Goal: Navigation & Orientation: Find specific page/section

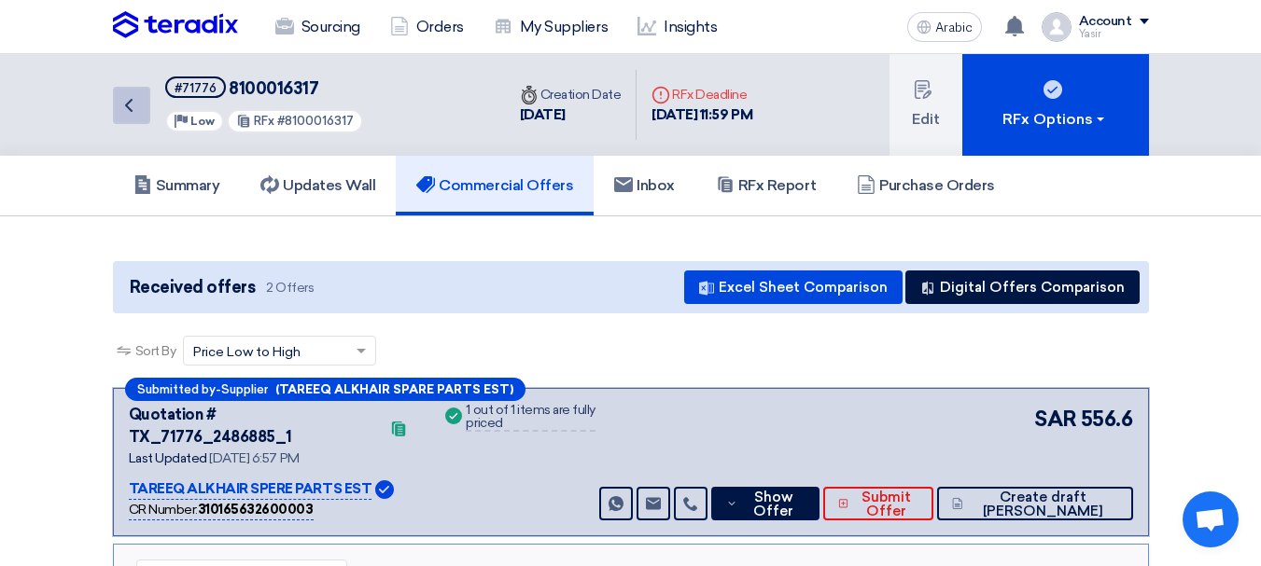
click at [136, 116] on icon "Back" at bounding box center [129, 105] width 22 height 22
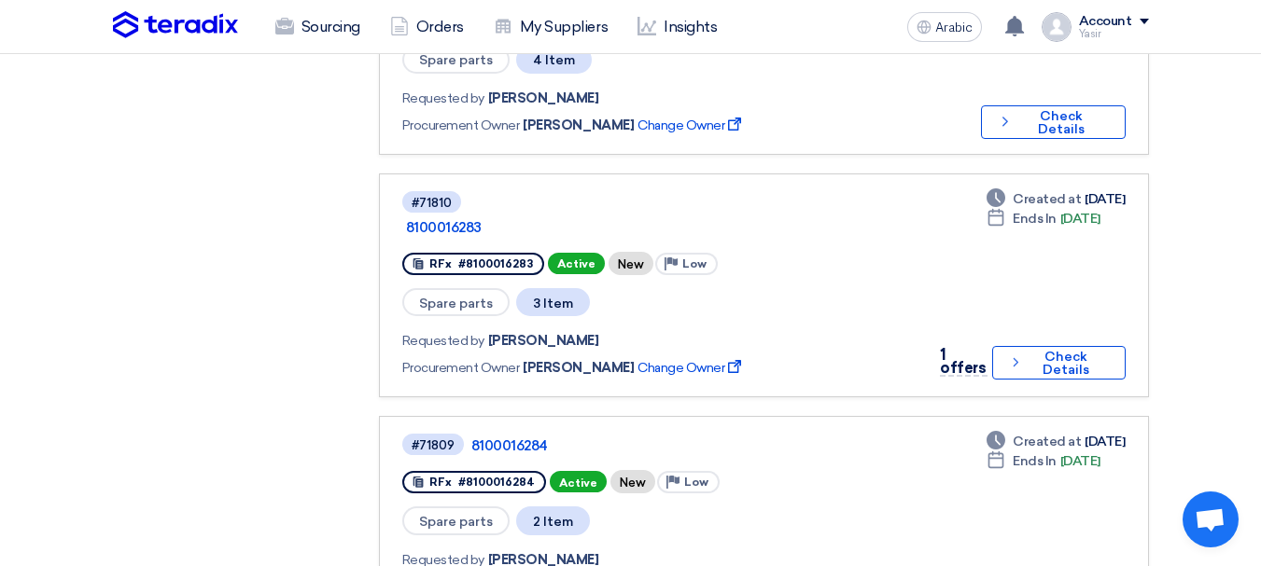
scroll to position [840, 0]
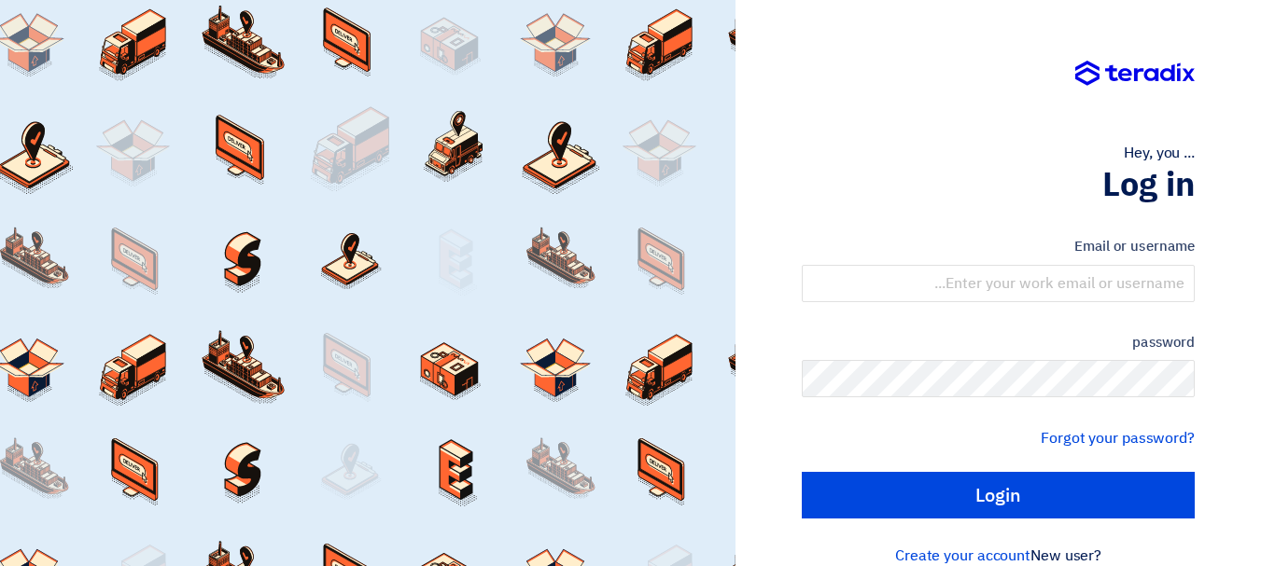
scroll to position [31, 0]
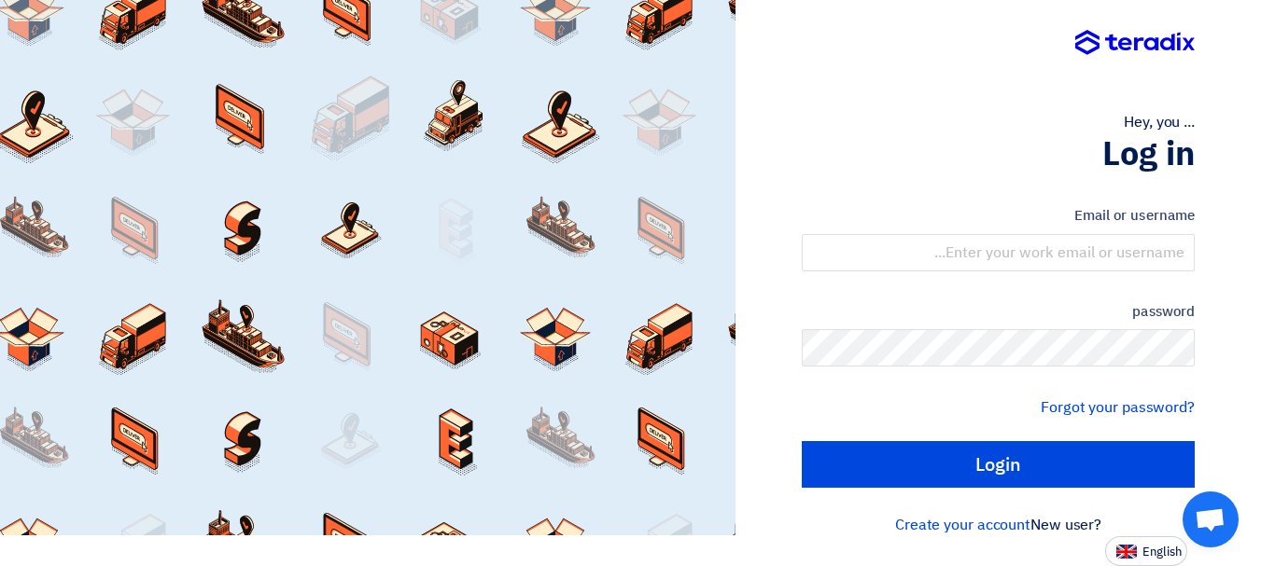
click at [994, 275] on form "Email or username password Forgot your password? Login" at bounding box center [998, 346] width 393 height 283
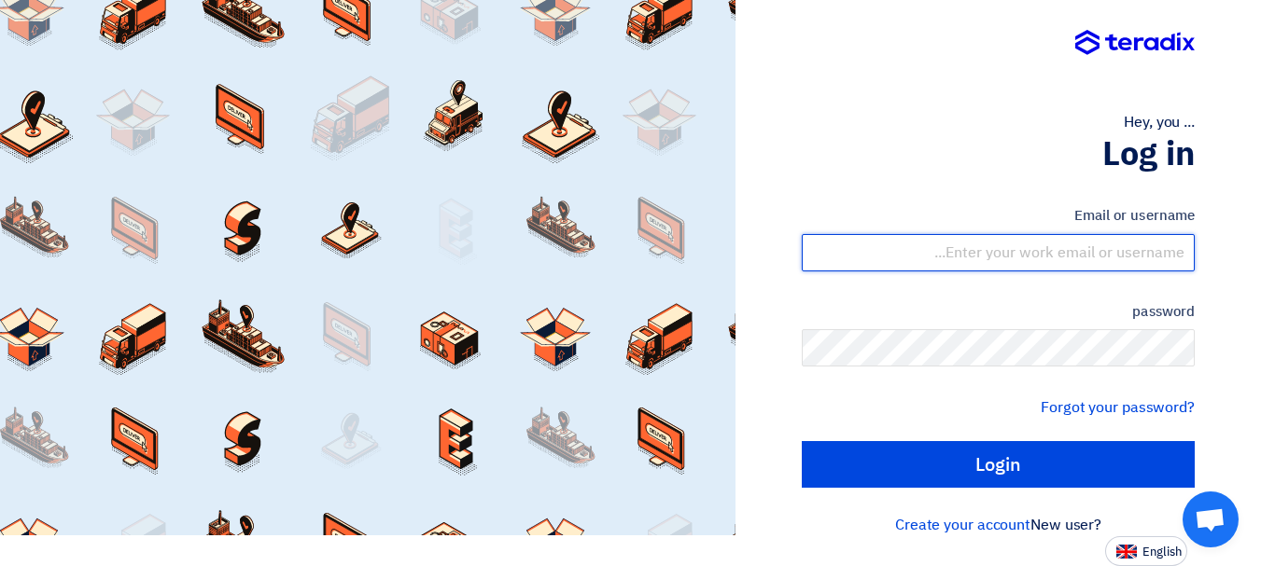
drag, startPoint x: 1002, startPoint y: 255, endPoint x: 1008, endPoint y: 270, distance: 15.9
click at [1002, 255] on input "text" at bounding box center [998, 252] width 393 height 37
type input "yasir@nabatat.com.sa"
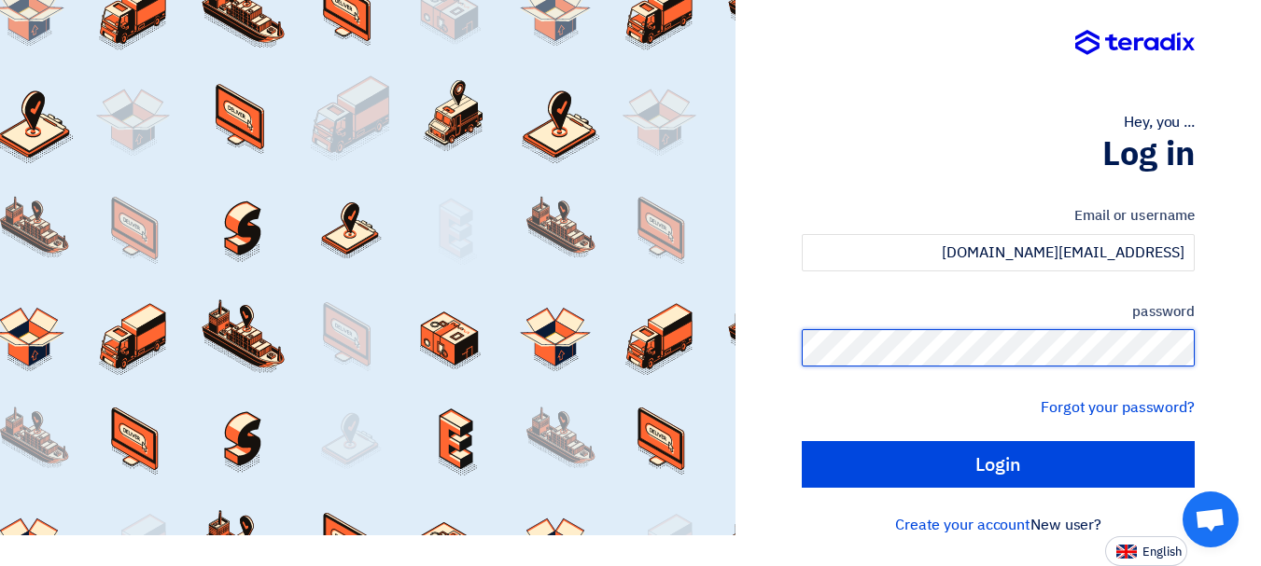
click at [802, 441] on input "Login" at bounding box center [998, 464] width 393 height 47
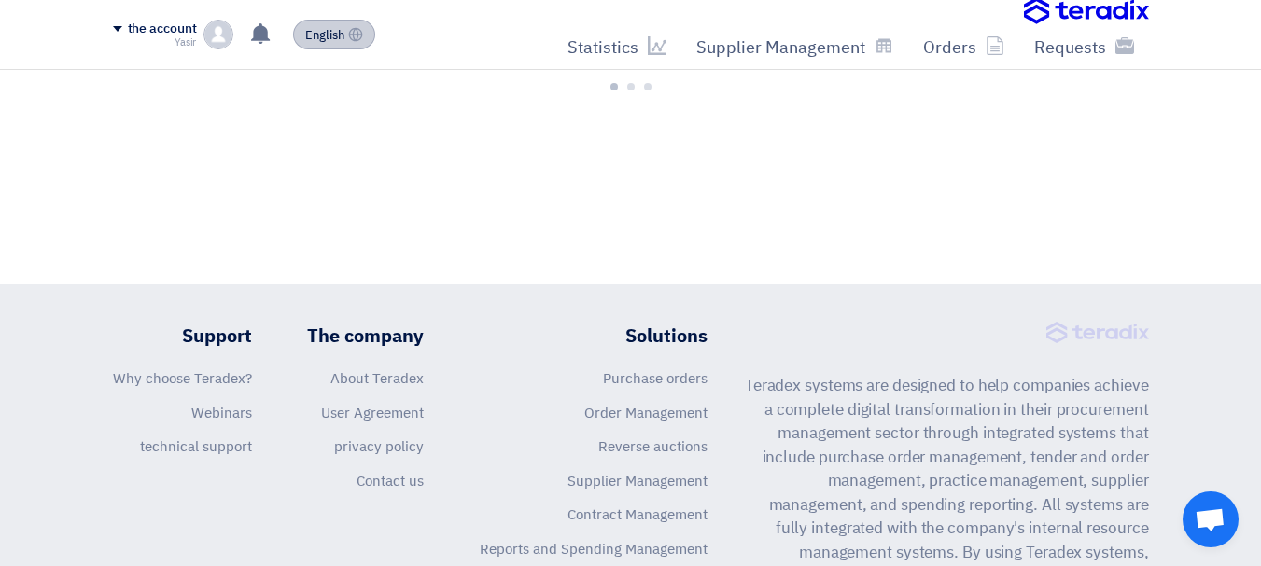
click at [314, 32] on font "English" at bounding box center [324, 35] width 39 height 18
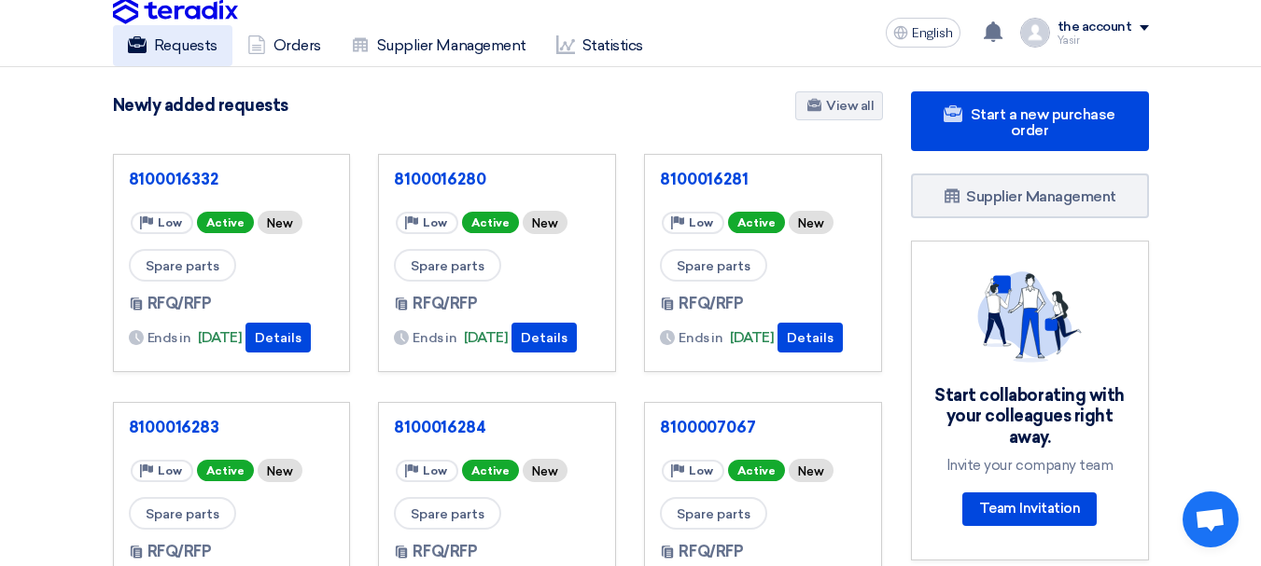
click at [147, 43] on link "Requests" at bounding box center [172, 45] width 119 height 41
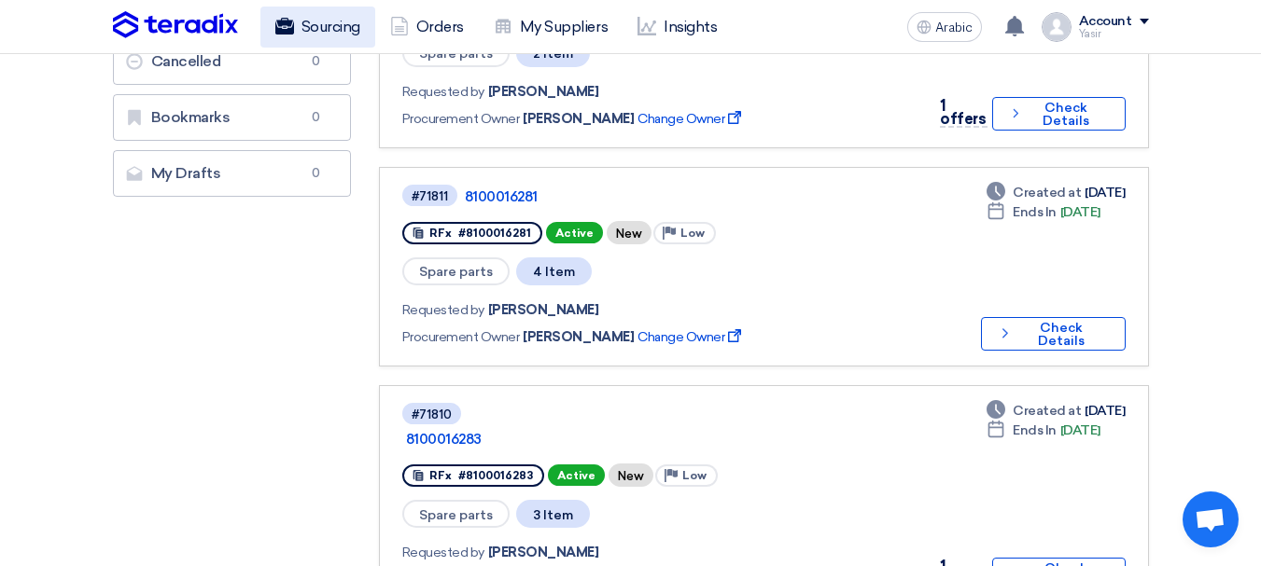
scroll to position [373, 0]
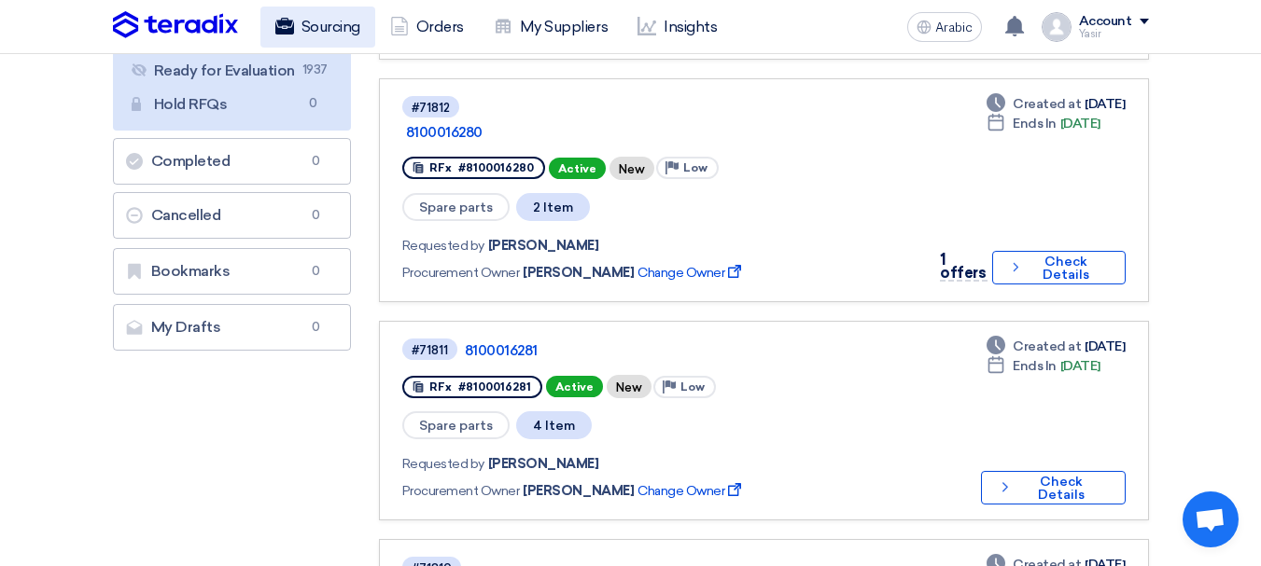
click at [344, 36] on font "Sourcing" at bounding box center [330, 27] width 59 height 22
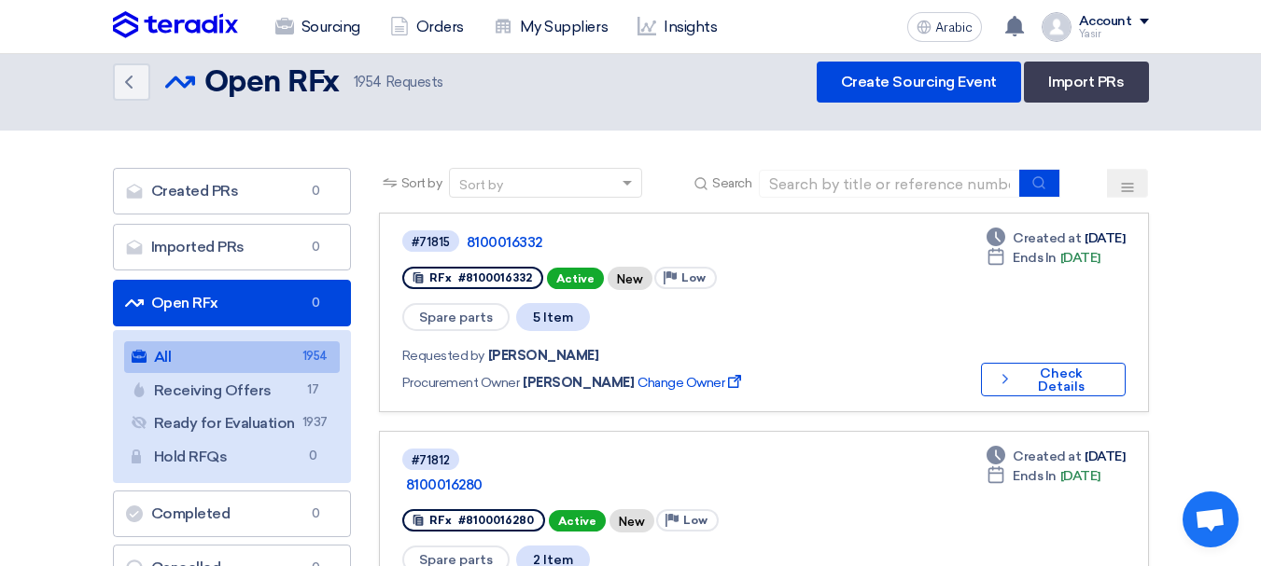
scroll to position [0, 0]
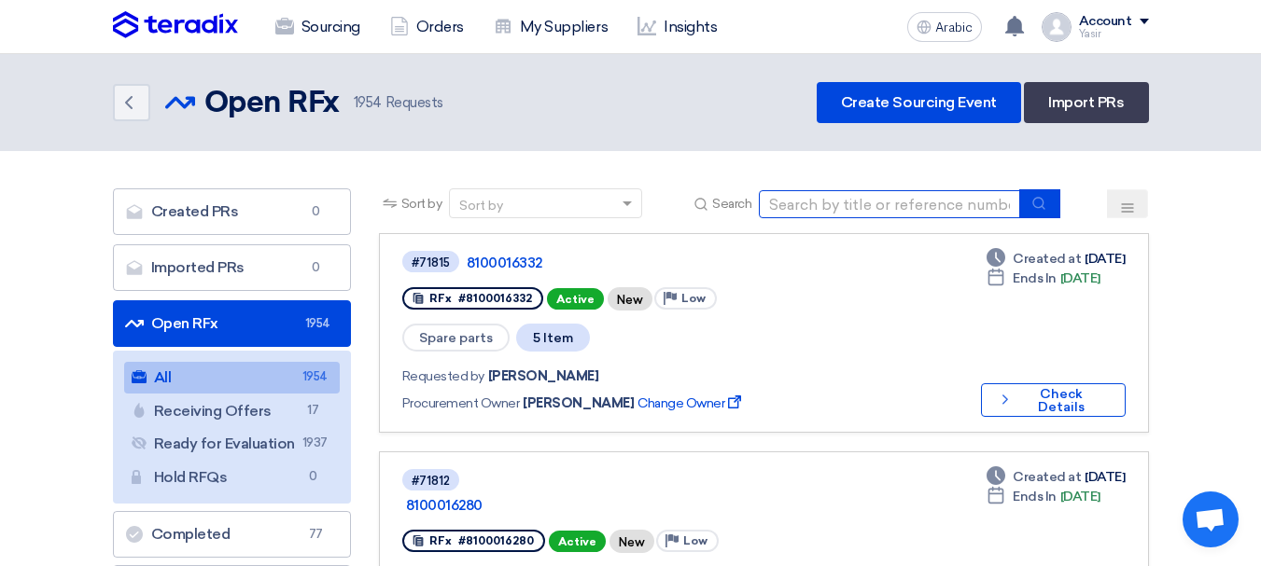
click at [860, 199] on input at bounding box center [889, 204] width 261 height 28
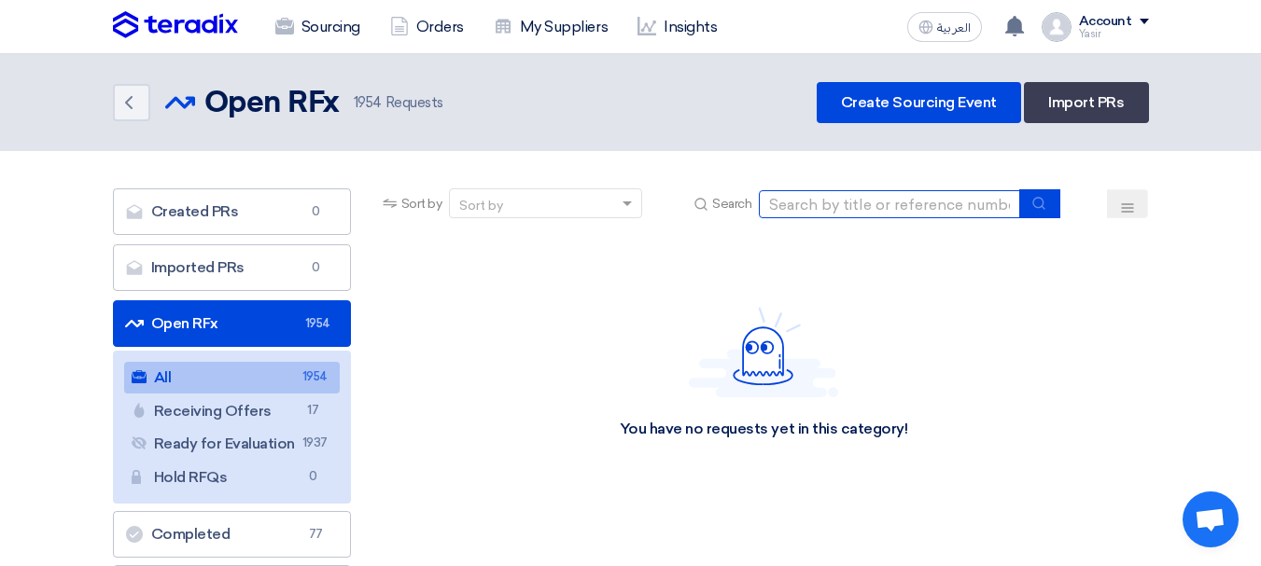
click at [914, 205] on input at bounding box center [889, 204] width 261 height 28
